Goal: Task Accomplishment & Management: Complete application form

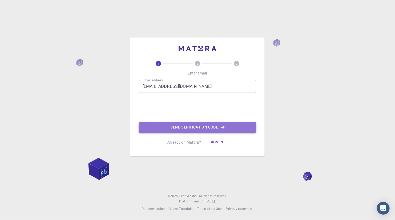
click at [185, 126] on button "Send verification code" at bounding box center [197, 127] width 117 height 11
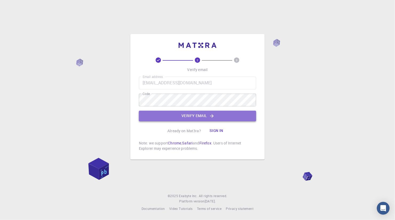
click at [202, 114] on button "Verify email" at bounding box center [197, 116] width 117 height 11
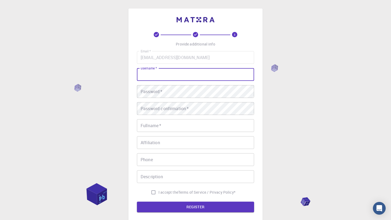
click at [179, 74] on input "username   *" at bounding box center [195, 74] width 117 height 13
type input "k"
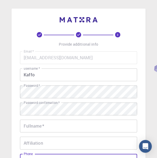
drag, startPoint x: 73, startPoint y: 157, endPoint x: 69, endPoint y: 173, distance: 16.3
click at [69, 173] on html "3 Provide additional info Email   * [EMAIL_ADDRESS][DOMAIN_NAME] Email   * user…" at bounding box center [78, 135] width 157 height 271
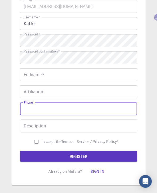
scroll to position [53, 0]
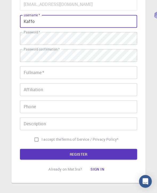
click at [37, 21] on input "Kaffo" at bounding box center [78, 21] width 117 height 13
type input "Kafkarim"
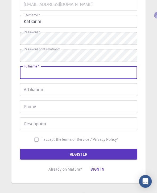
click at [32, 71] on input "Fullname   *" at bounding box center [78, 72] width 117 height 13
type input "karimkaffo"
click at [67, 91] on input "Affiliation" at bounding box center [78, 89] width 117 height 13
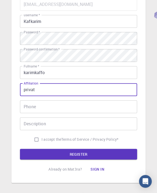
type input "privat"
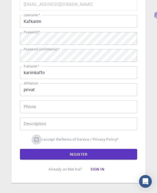
click at [35, 139] on input "I accept the Terms of Service / Privacy Policy *" at bounding box center [36, 139] width 10 height 10
checkbox input "true"
click at [80, 158] on button "REGISTER" at bounding box center [78, 154] width 117 height 11
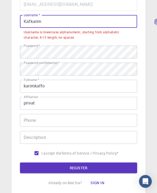
click at [51, 20] on input "Kafkarim" at bounding box center [78, 21] width 117 height 13
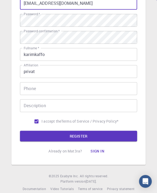
scroll to position [78, 0]
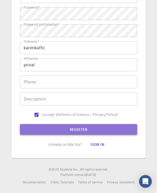
click at [77, 129] on button "REGISTER" at bounding box center [78, 129] width 117 height 11
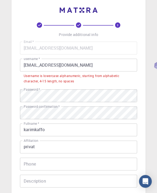
scroll to position [27, 0]
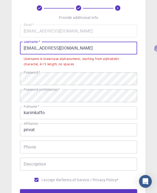
click at [69, 47] on input "[EMAIL_ADDRESS][DOMAIN_NAME]" at bounding box center [78, 48] width 117 height 13
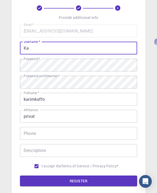
type input "K"
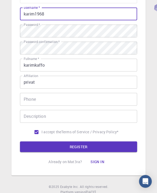
scroll to position [51, 0]
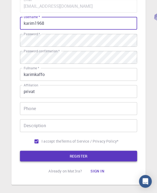
type input "karim1968"
click at [87, 156] on button "REGISTER" at bounding box center [78, 156] width 117 height 11
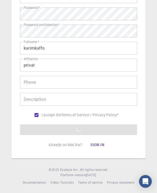
scroll to position [78, 0]
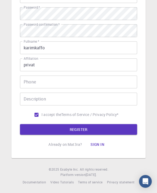
click at [98, 143] on button "Sign in" at bounding box center [97, 144] width 22 height 11
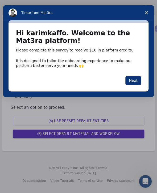
click at [147, 11] on span "Close survey" at bounding box center [146, 12] width 15 height 15
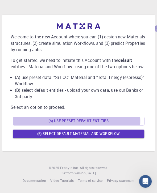
click at [76, 125] on button "(A) Use preset default entities" at bounding box center [79, 121] width 132 height 9
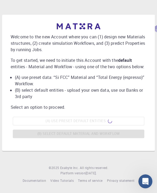
click at [142, 179] on icon "Open Intercom Messenger" at bounding box center [144, 180] width 9 height 9
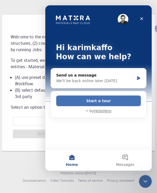
click at [109, 98] on button "Start a tour" at bounding box center [98, 100] width 85 height 11
click at [109, 98] on main "Hi [PERSON_NAME] How can we help? Send us a message We'll be back online later …" at bounding box center [98, 87] width 107 height 165
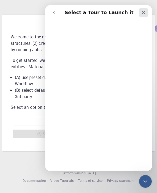
click at [144, 13] on icon "Close" at bounding box center [144, 12] width 4 height 4
